Goal: Complete application form

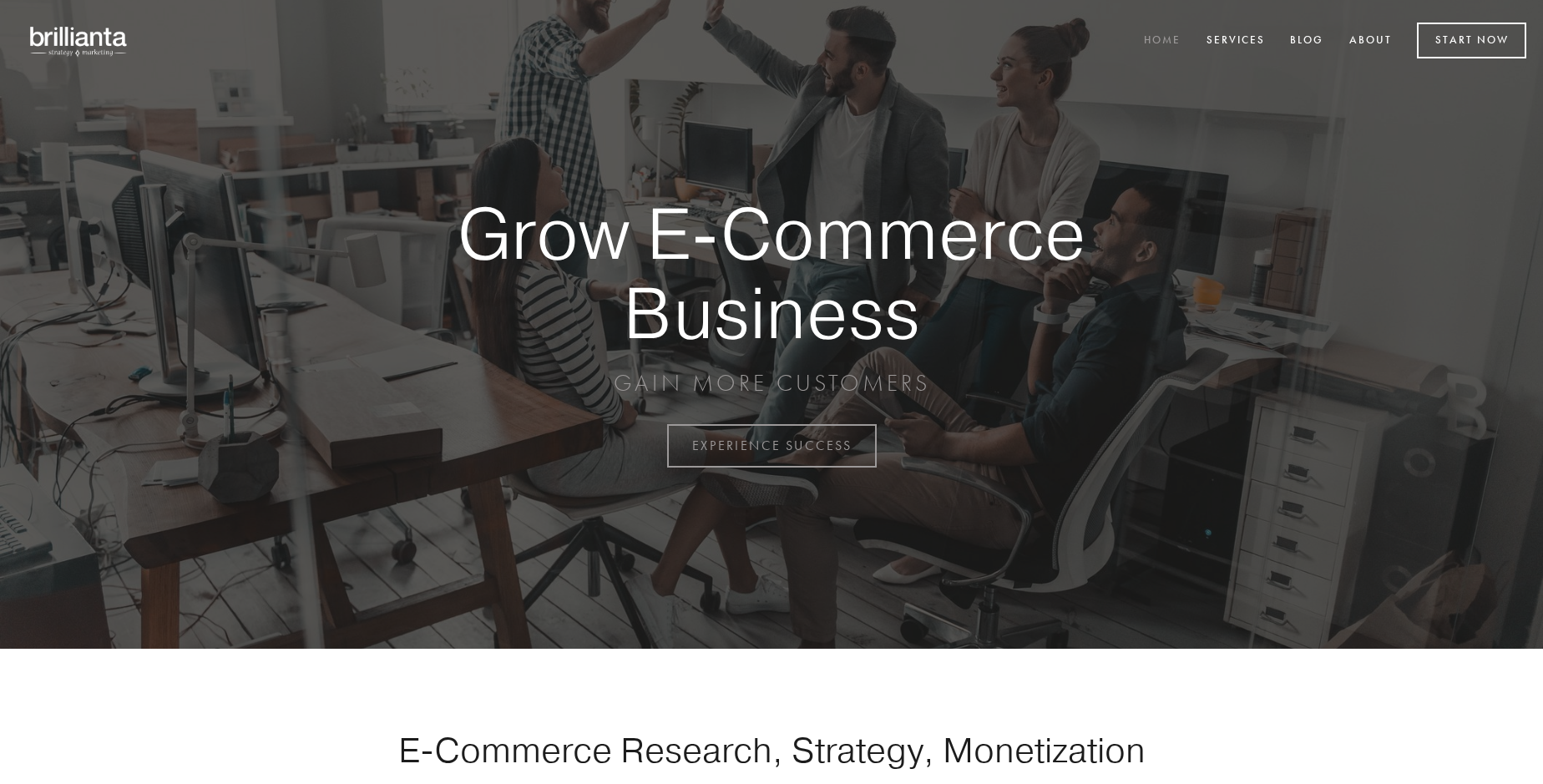
scroll to position [4377, 0]
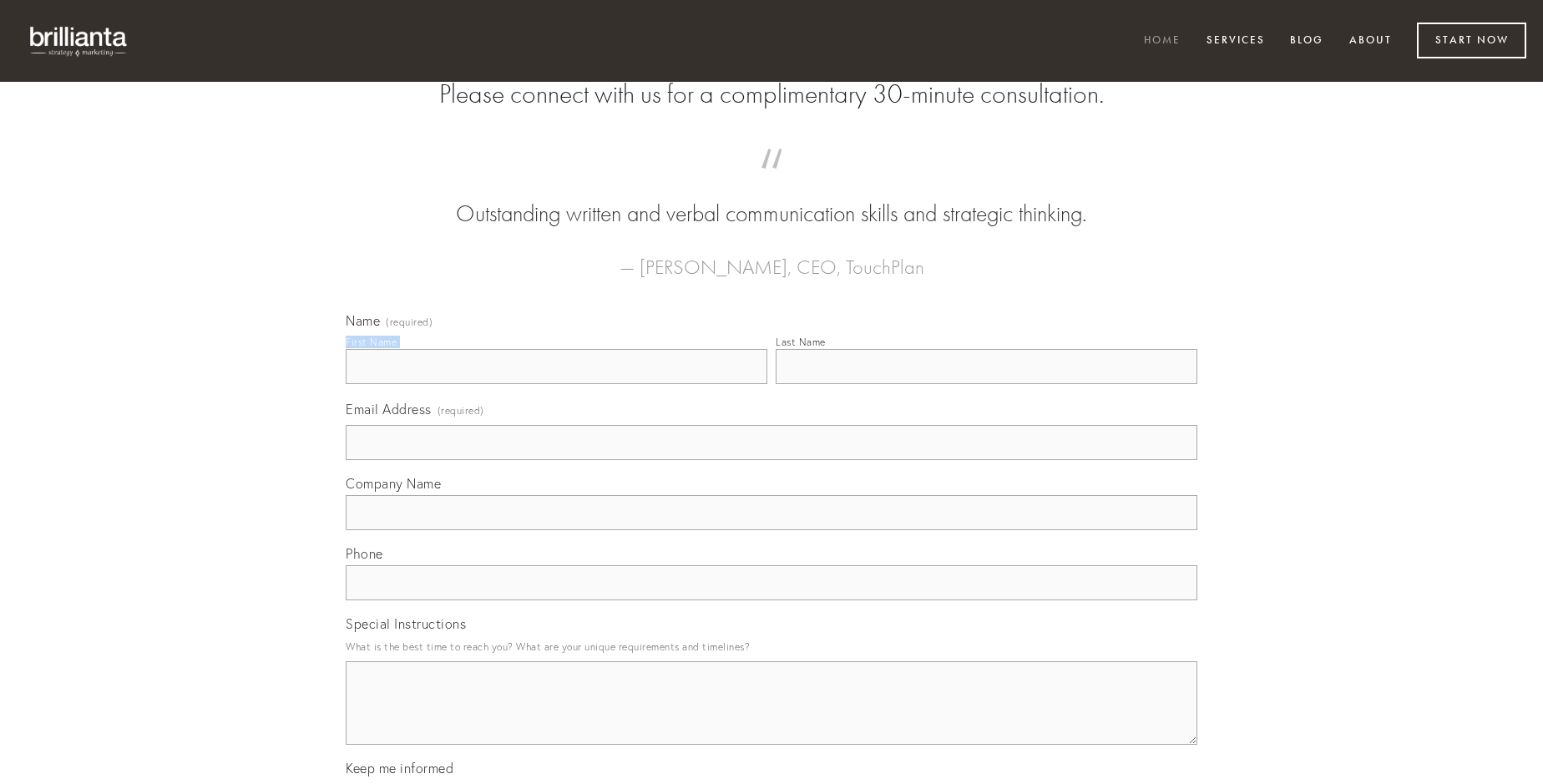
type input "[PERSON_NAME] MD"
click at [987, 384] on input "Last Name" at bounding box center [987, 366] width 422 height 35
type input "[PERSON_NAME] MD"
click at [772, 460] on input "Email Address (required)" at bounding box center [772, 442] width 852 height 35
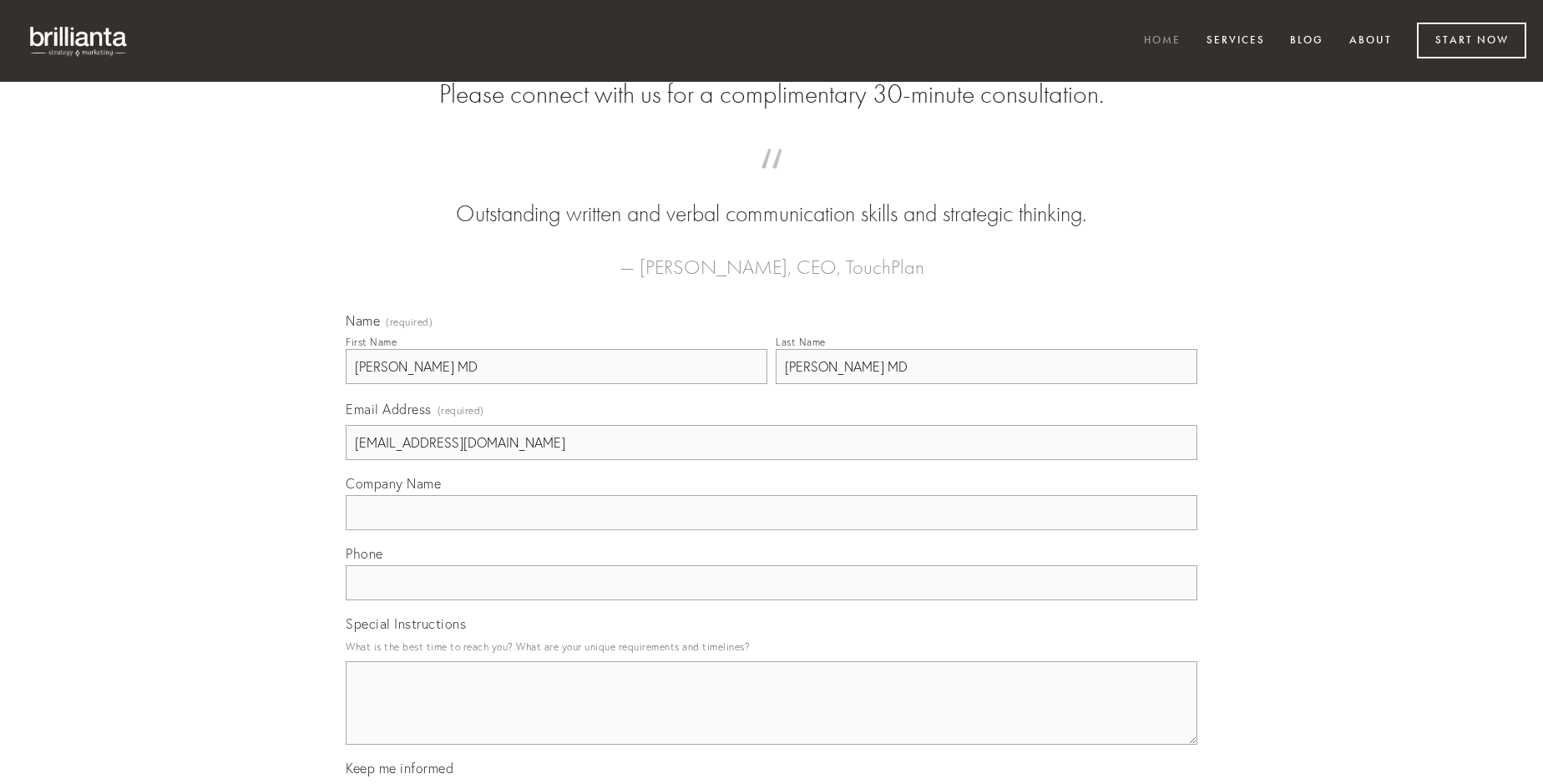
type input "[EMAIL_ADDRESS][DOMAIN_NAME]"
click at [772, 530] on input "Company Name" at bounding box center [772, 512] width 852 height 35
type input "adhuc"
click at [772, 600] on input "text" at bounding box center [772, 582] width 852 height 35
click at [772, 718] on textarea "Special Instructions" at bounding box center [772, 703] width 852 height 84
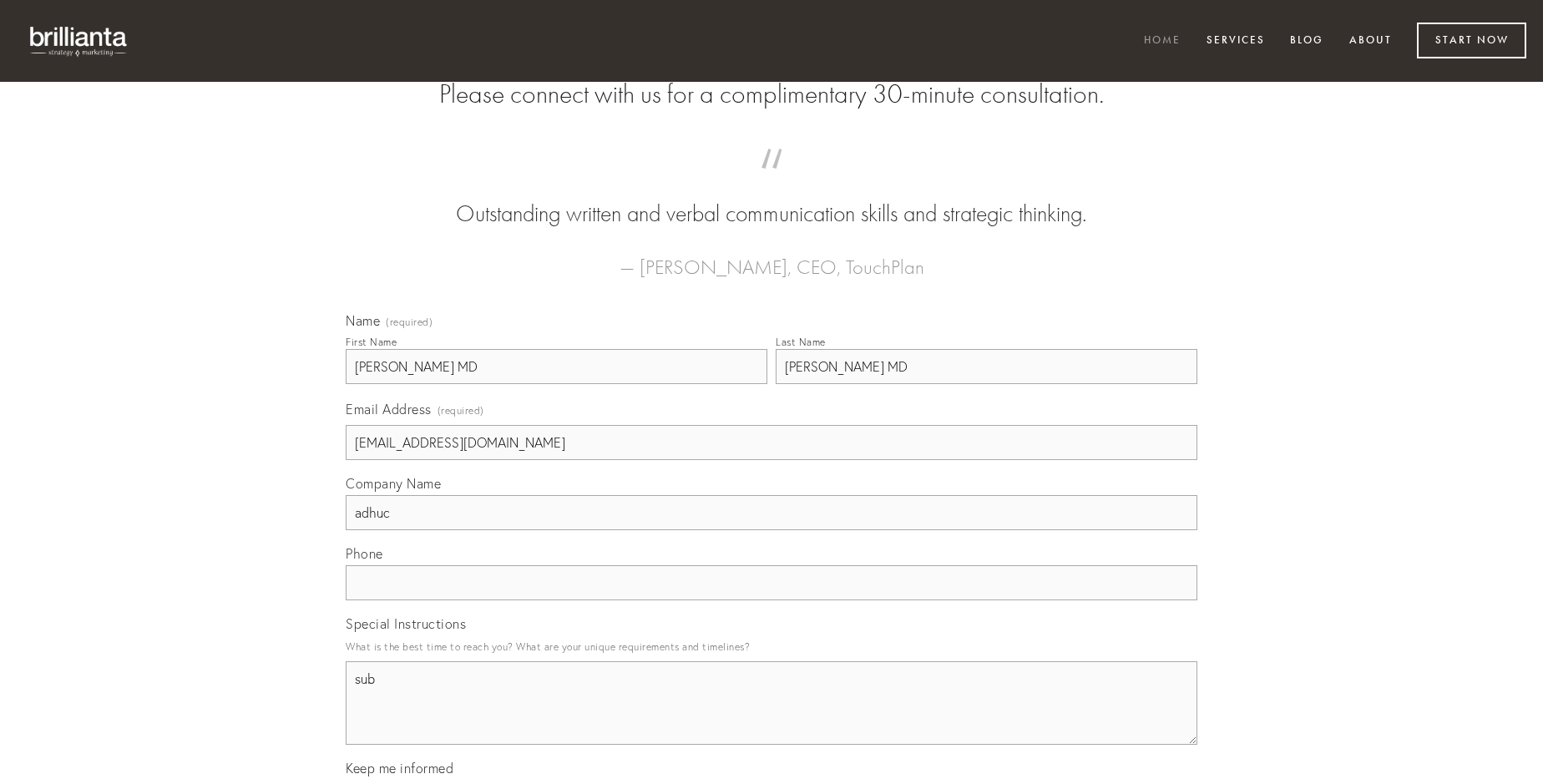
type textarea "sub"
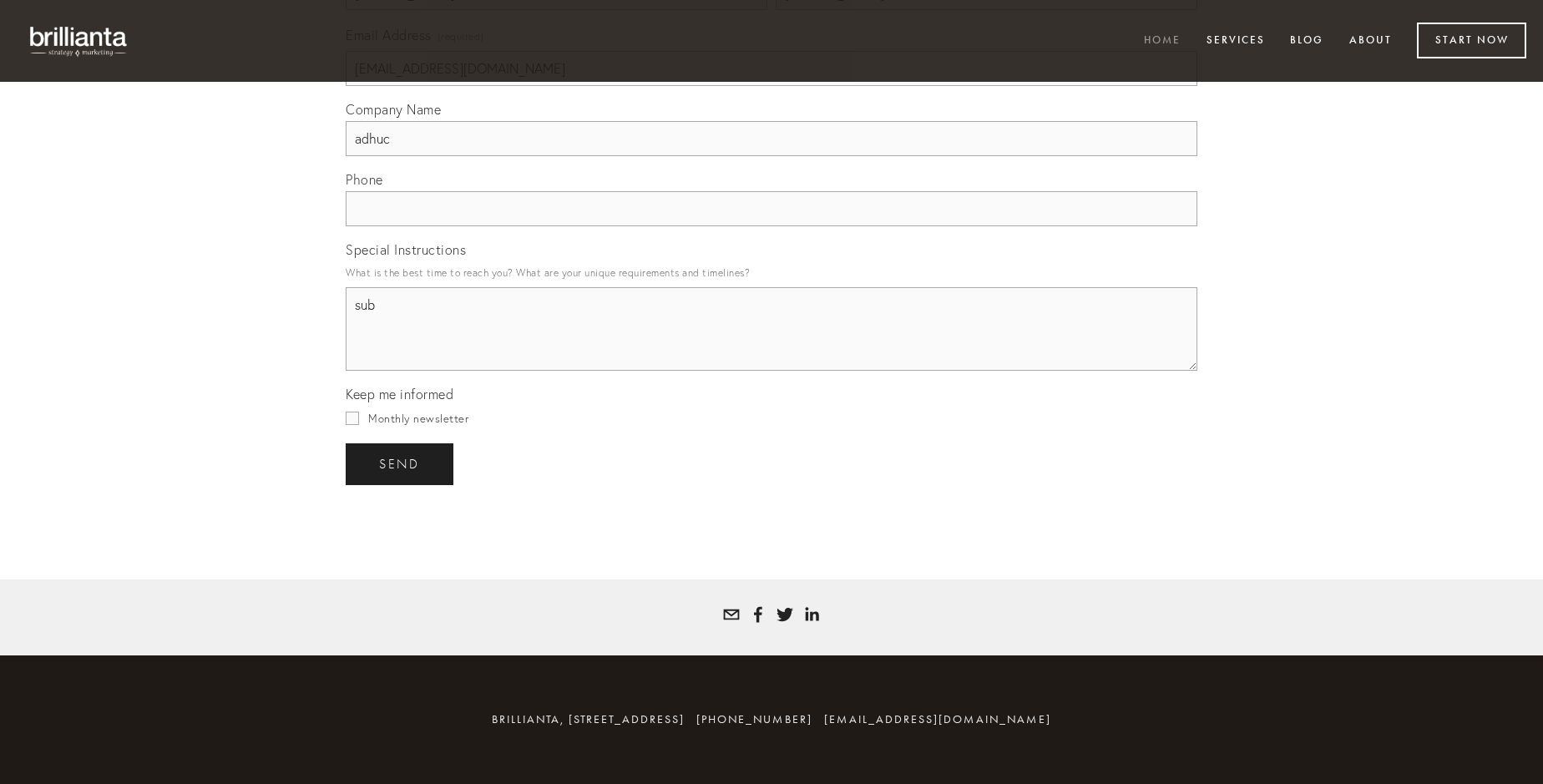
click at [401, 464] on span "send" at bounding box center [399, 464] width 41 height 15
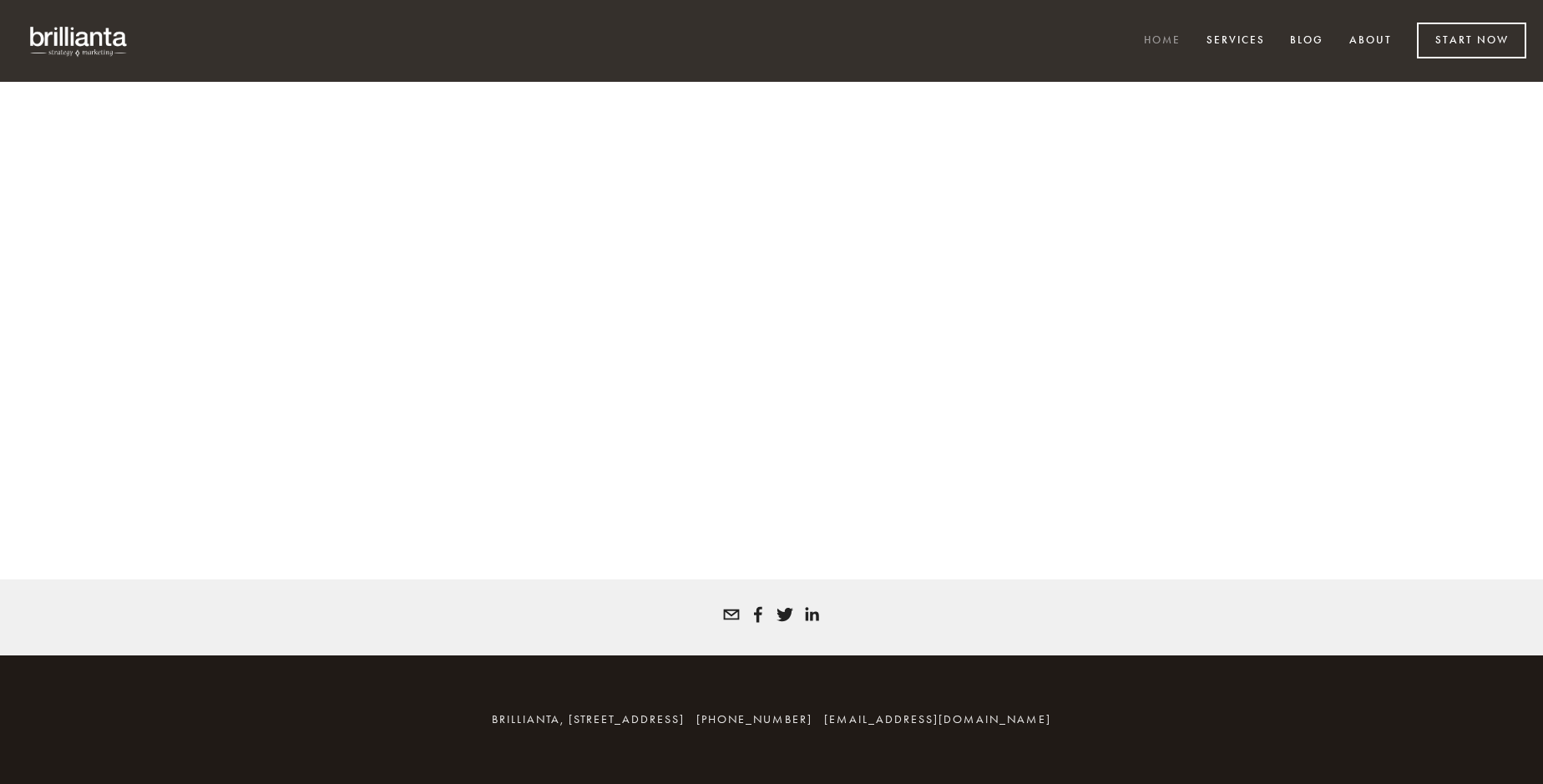
scroll to position [4354, 0]
